Goal: Find specific page/section: Find specific page/section

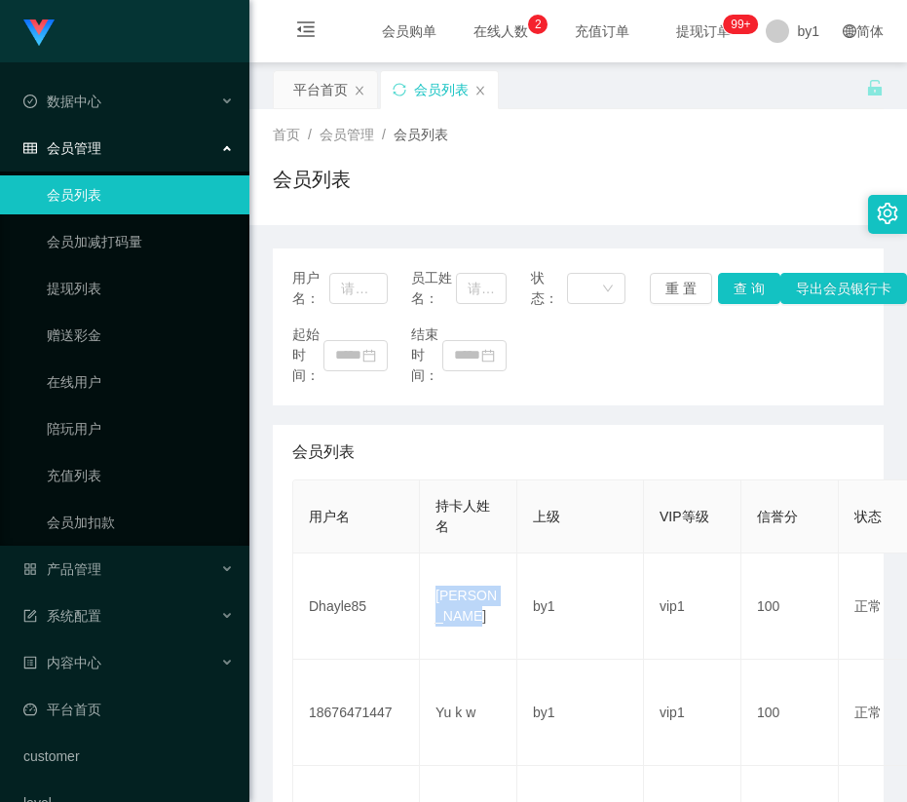
scroll to position [292, 0]
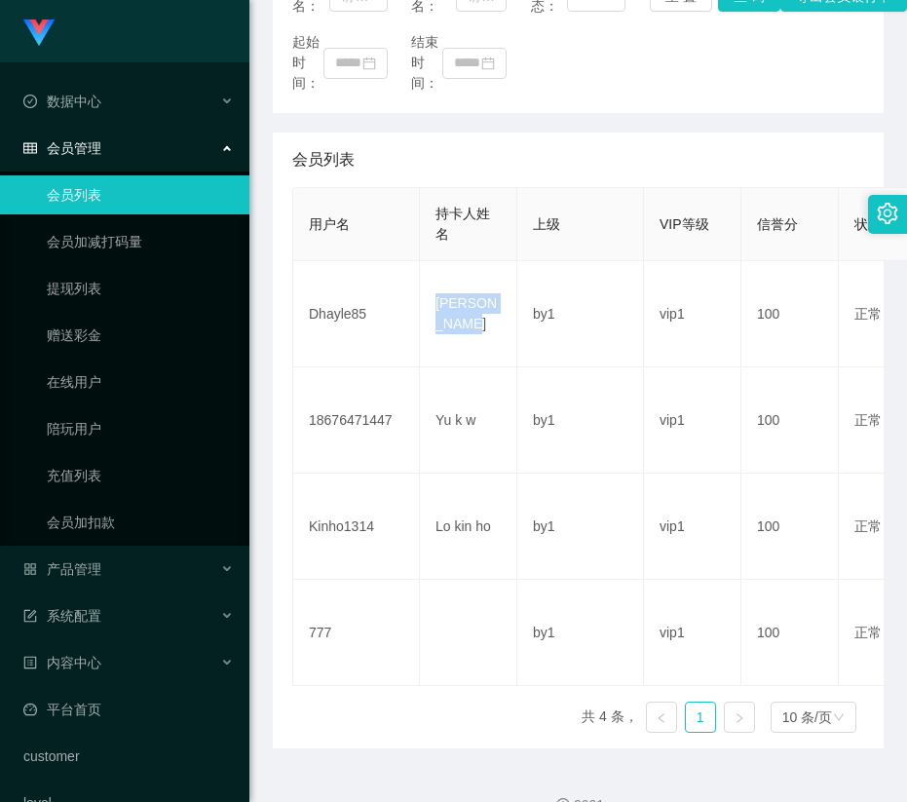
click at [428, 295] on td "[PERSON_NAME]" at bounding box center [468, 314] width 97 height 106
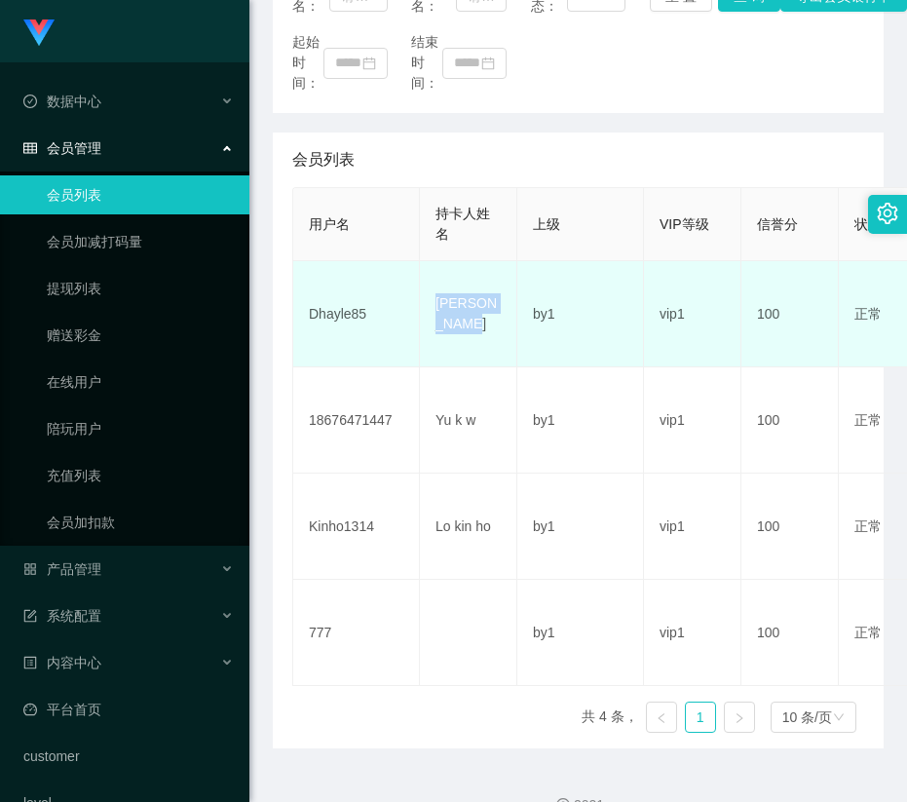
click at [488, 342] on td "[PERSON_NAME]" at bounding box center [468, 314] width 97 height 106
click at [471, 333] on td "[PERSON_NAME]" at bounding box center [468, 314] width 97 height 106
drag, startPoint x: 485, startPoint y: 329, endPoint x: 416, endPoint y: 300, distance: 75.1
copy tr "[PERSON_NAME]"
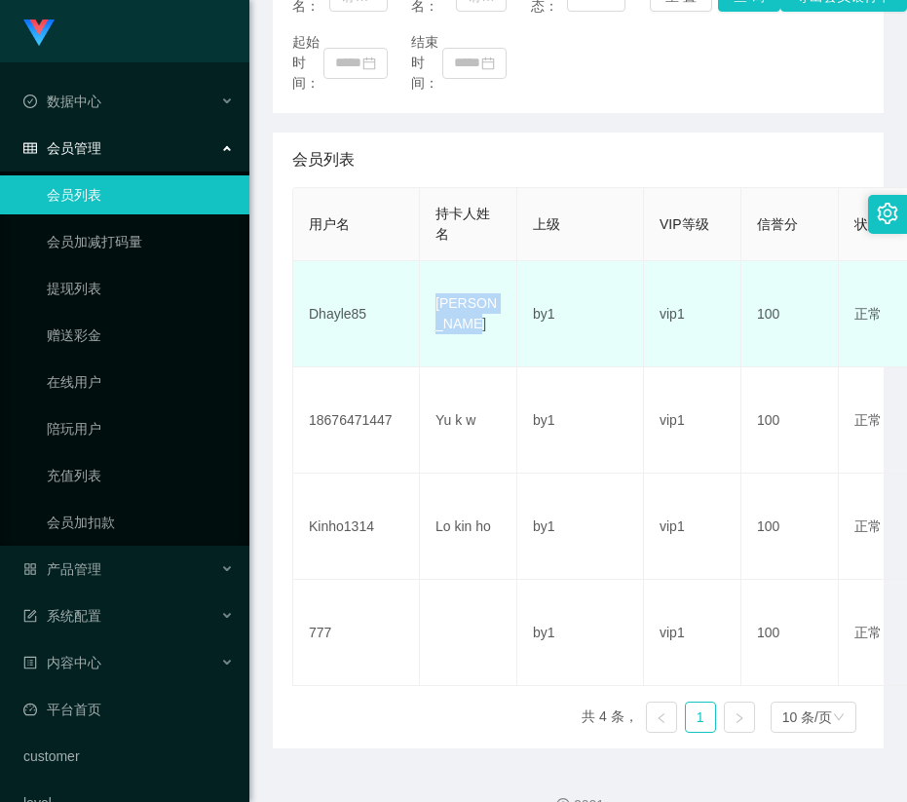
click at [370, 293] on td "Dhayle85" at bounding box center [356, 314] width 127 height 106
drag, startPoint x: 358, startPoint y: 318, endPoint x: 305, endPoint y: 320, distance: 52.7
click at [305, 320] on td "Dhayle85" at bounding box center [356, 314] width 127 height 106
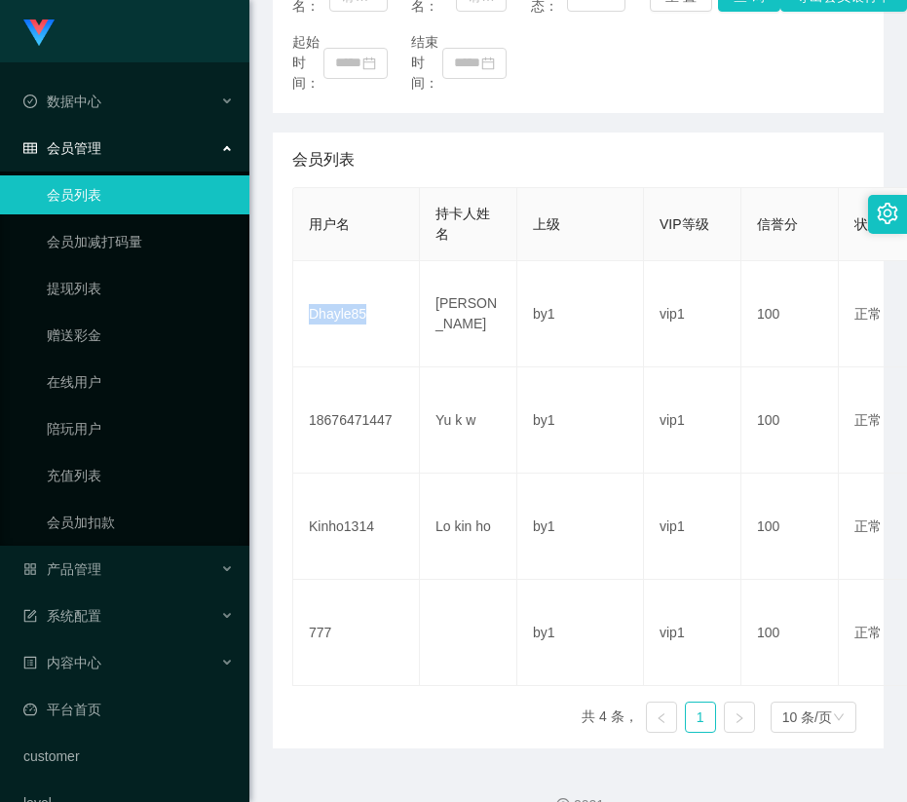
copy td "Dhayle85"
